Goal: Task Accomplishment & Management: Manage account settings

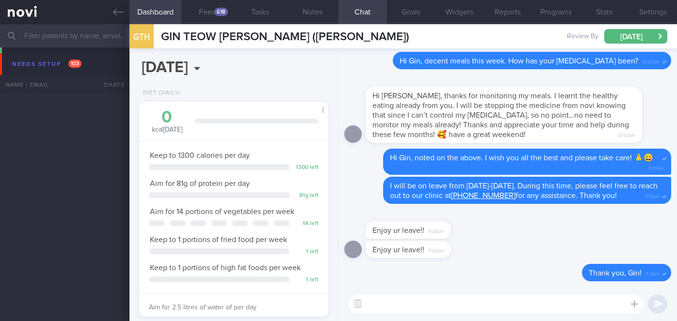
select select "9"
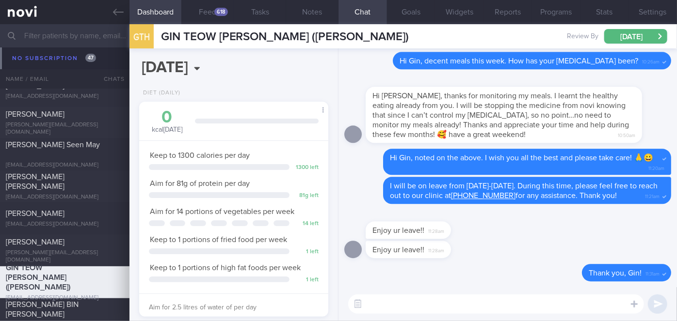
scroll to position [10079, 0]
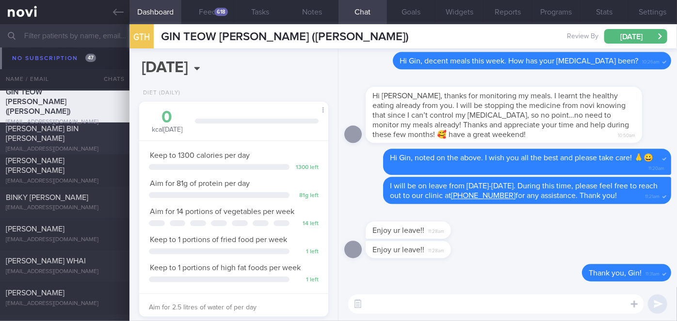
click at [74, 135] on div "[PERSON_NAME] BIN [PERSON_NAME]" at bounding box center [63, 133] width 115 height 19
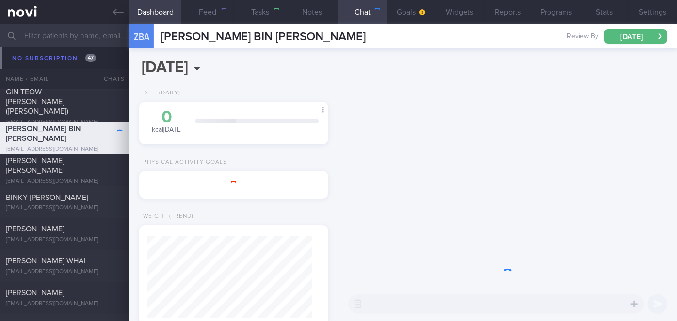
type input "Nil"
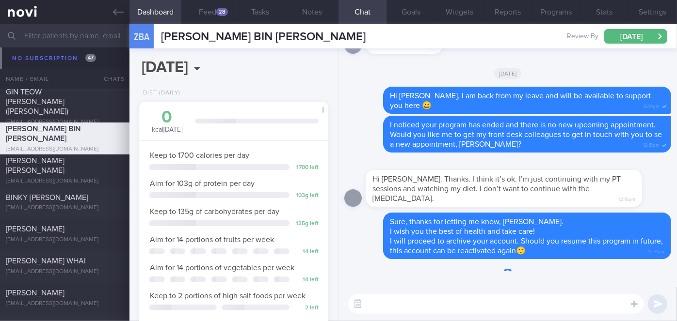
scroll to position [96, 165]
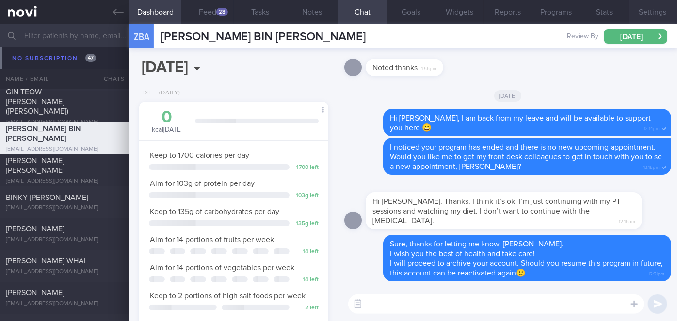
click at [655, 16] on button "Settings" at bounding box center [652, 12] width 48 height 24
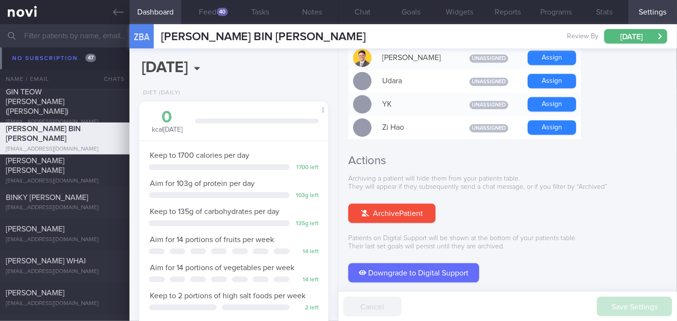
scroll to position [962, 0]
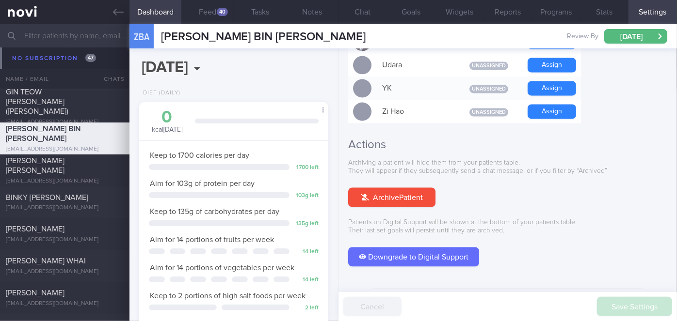
drag, startPoint x: 396, startPoint y: 172, endPoint x: 384, endPoint y: 52, distance: 120.8
click at [396, 188] on button "Archive Patient" at bounding box center [391, 197] width 87 height 19
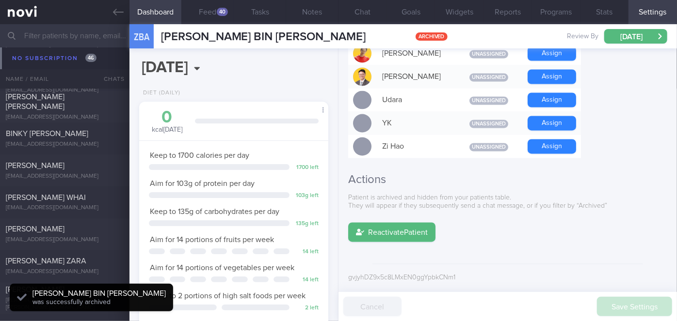
scroll to position [10047, 0]
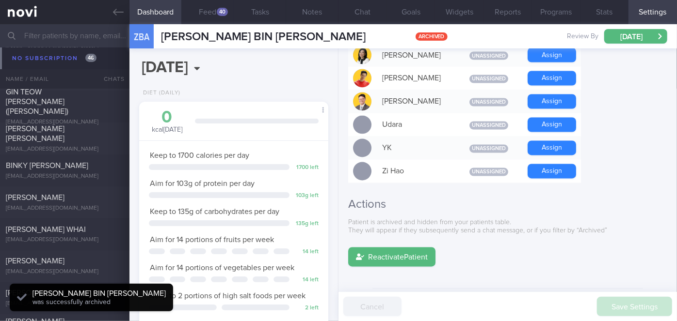
select select "8"
click at [367, 8] on button "Chat" at bounding box center [362, 12] width 48 height 24
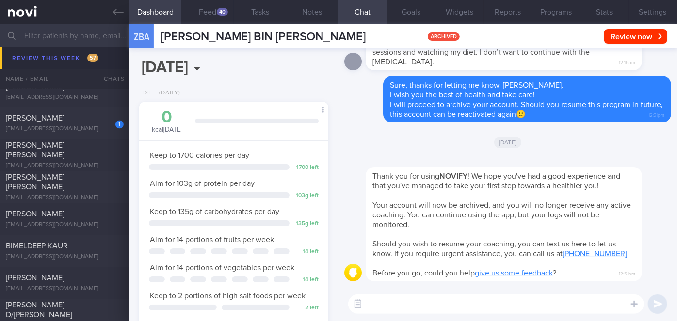
scroll to position [4507, 0]
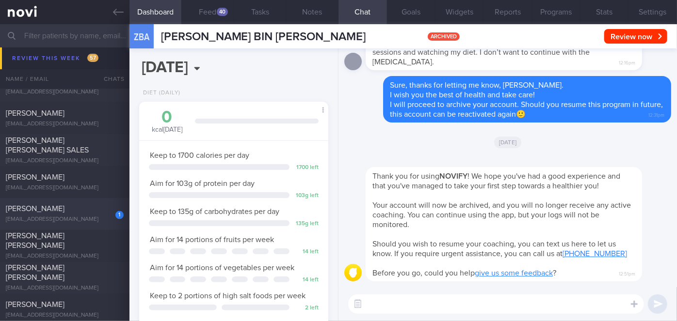
click at [82, 205] on div "[PERSON_NAME]" at bounding box center [63, 210] width 115 height 10
